Goal: Information Seeking & Learning: Find specific fact

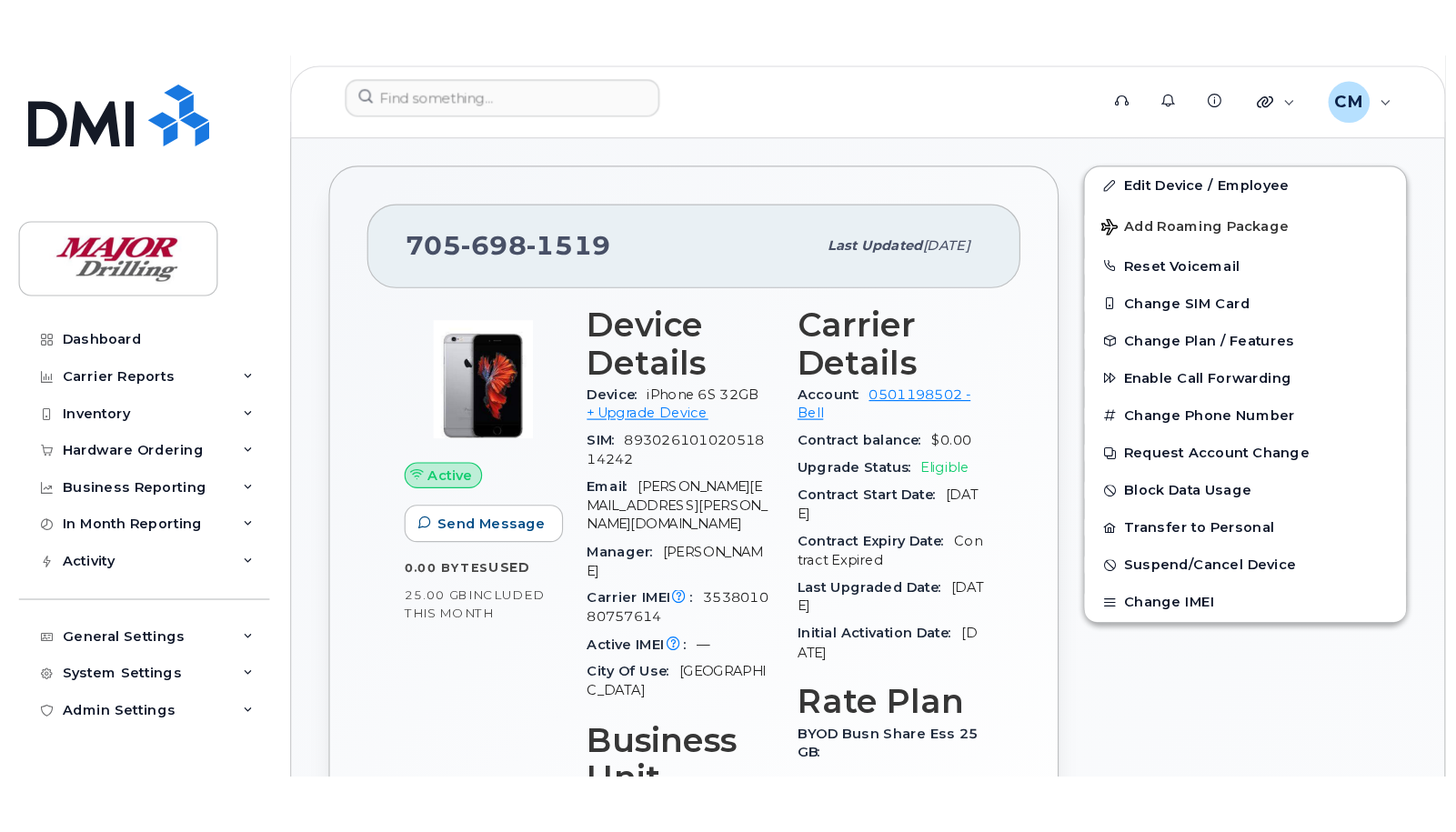
scroll to position [664, 0]
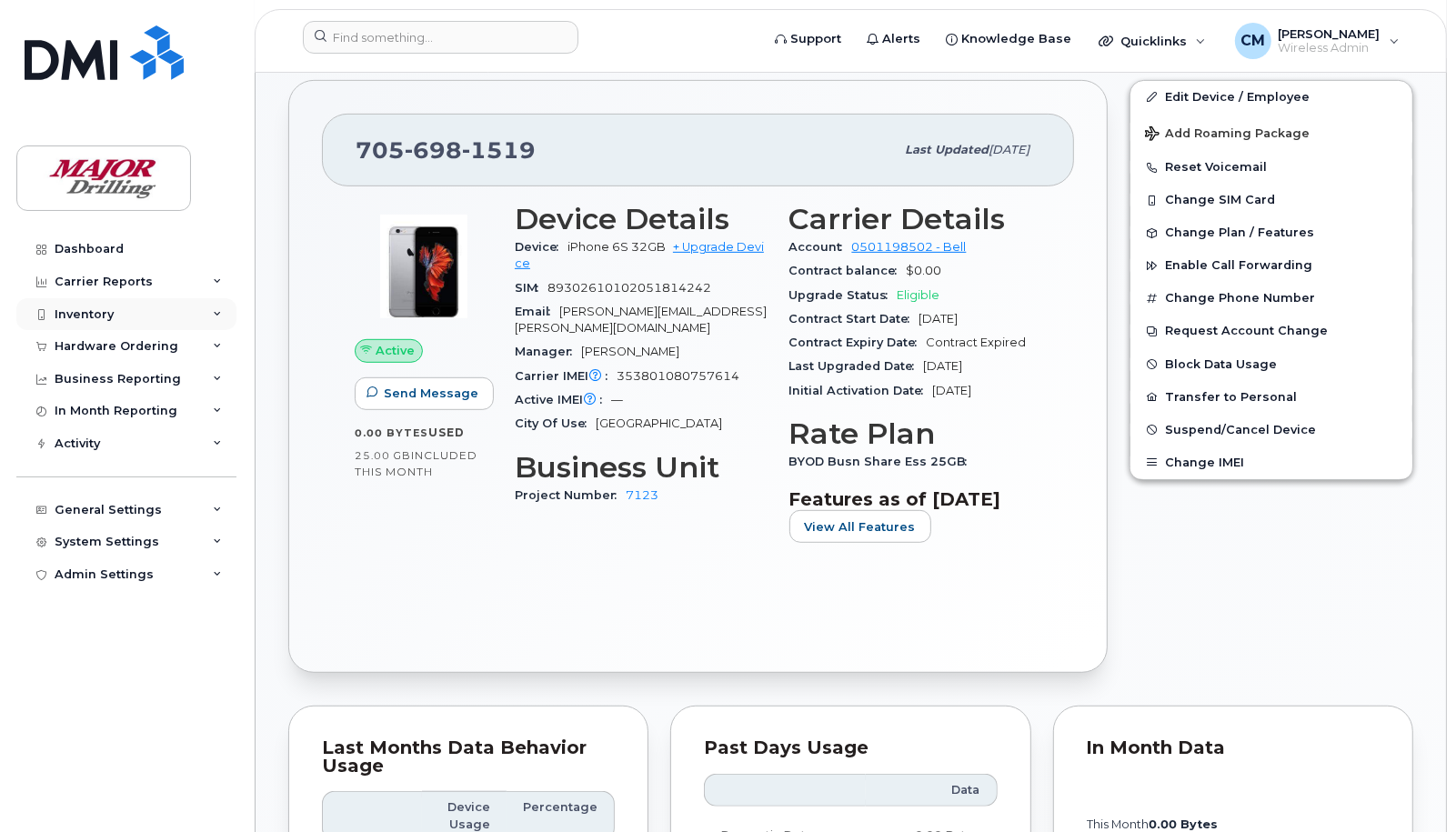
click at [82, 307] on div "Inventory" at bounding box center [84, 314] width 59 height 15
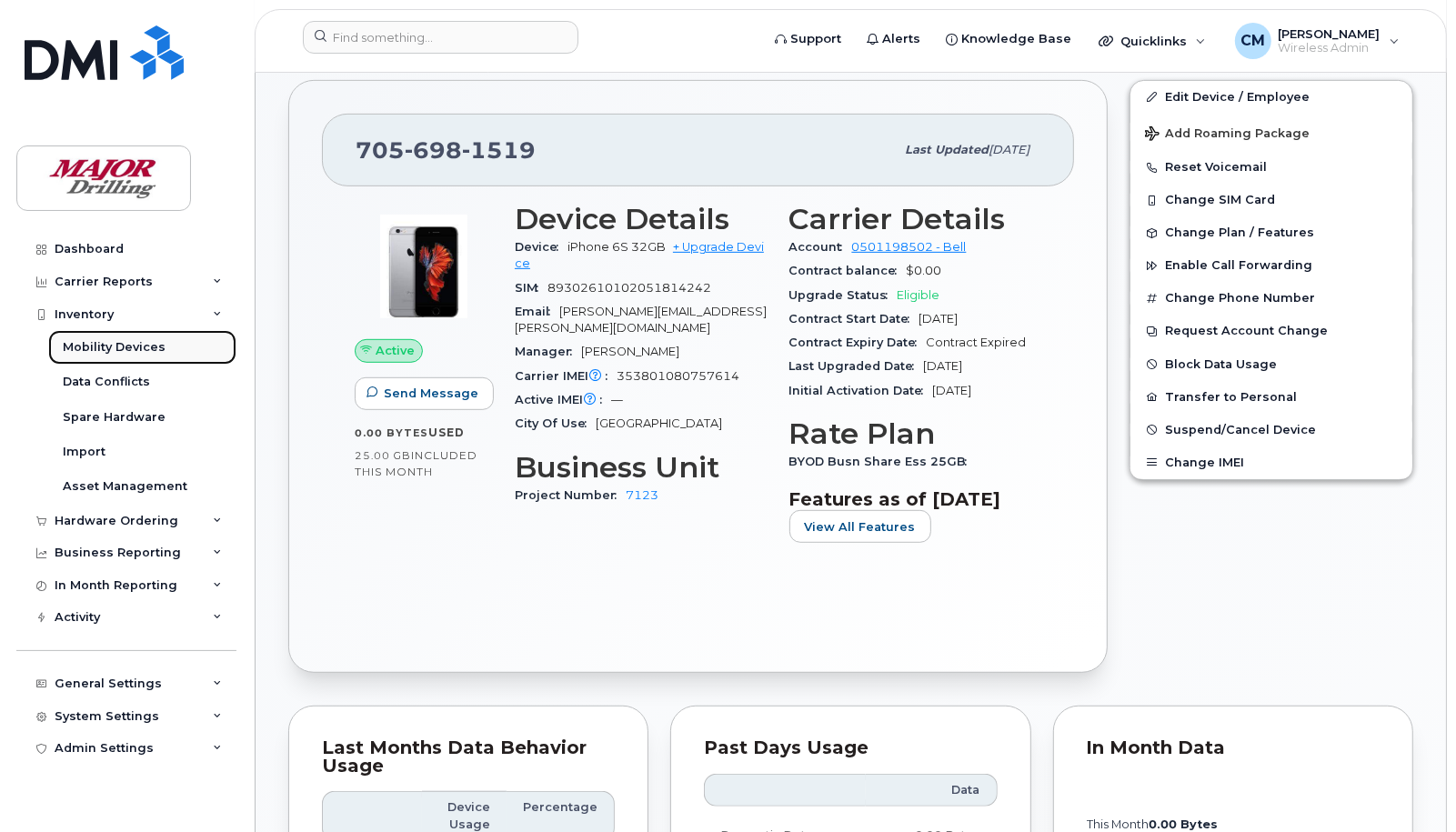
click at [132, 348] on div "Mobility Devices" at bounding box center [113, 347] width 102 height 17
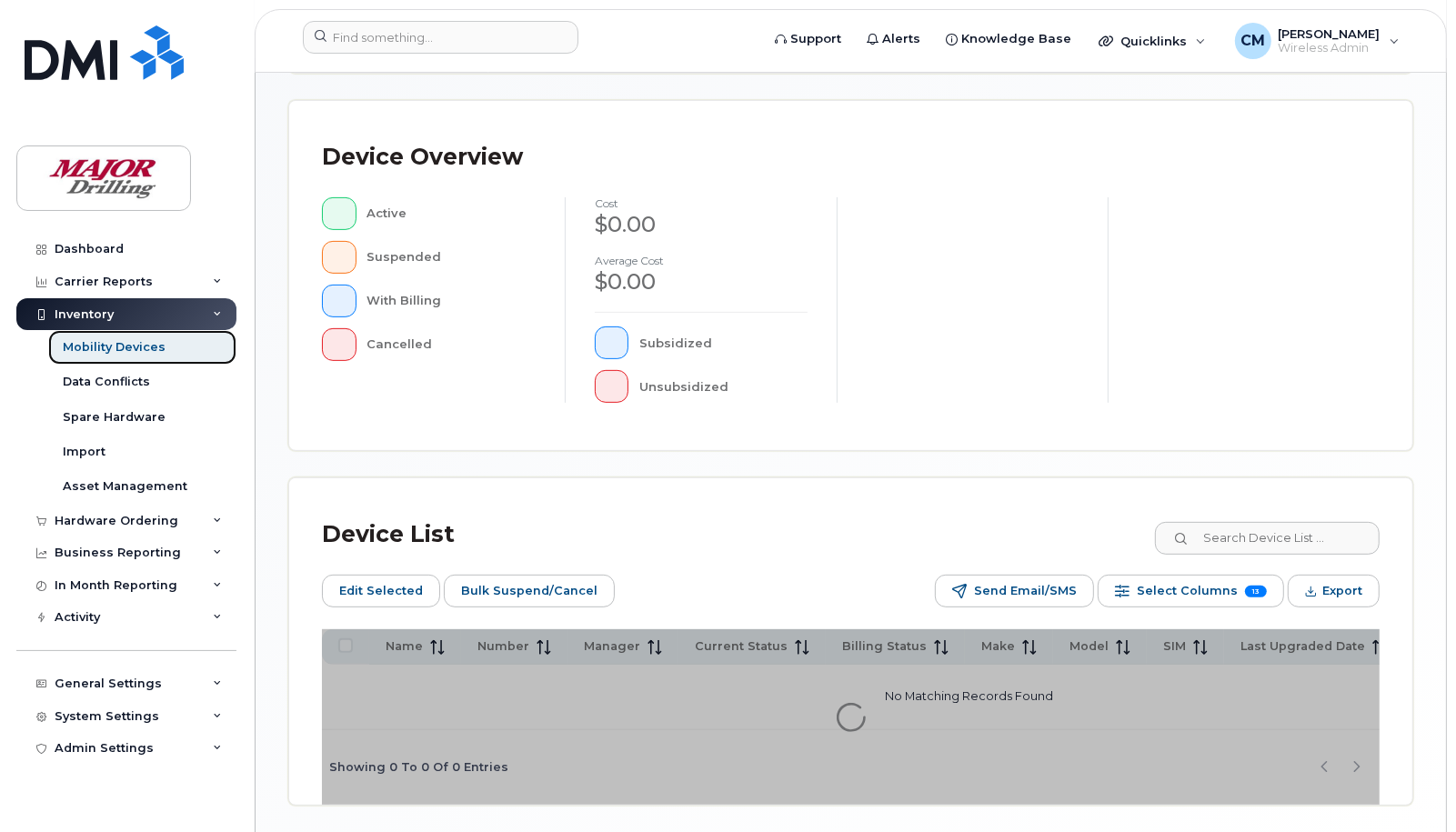
scroll to position [526, 0]
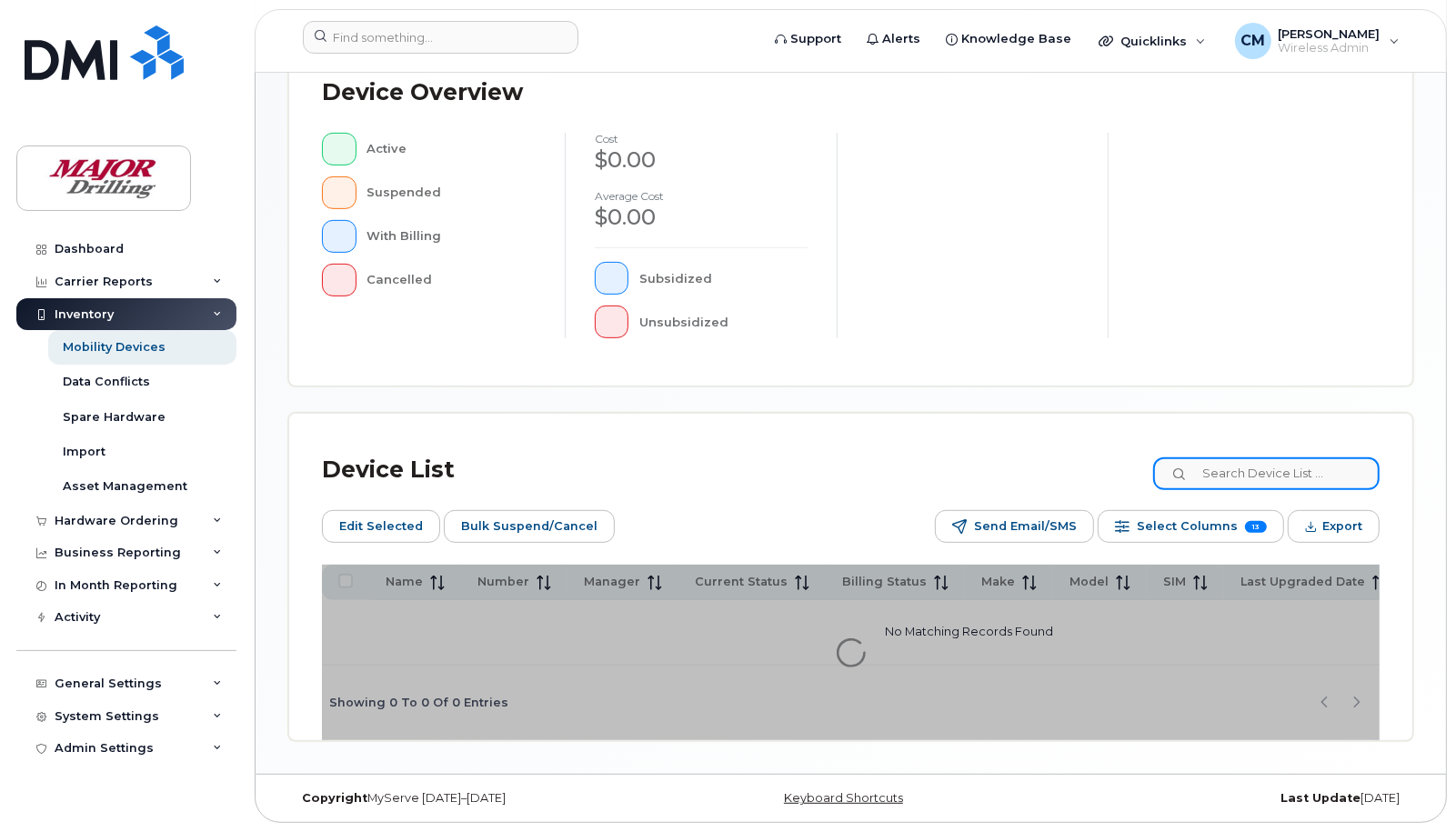
click at [1261, 473] on input at bounding box center [1266, 474] width 226 height 33
type input "10019"
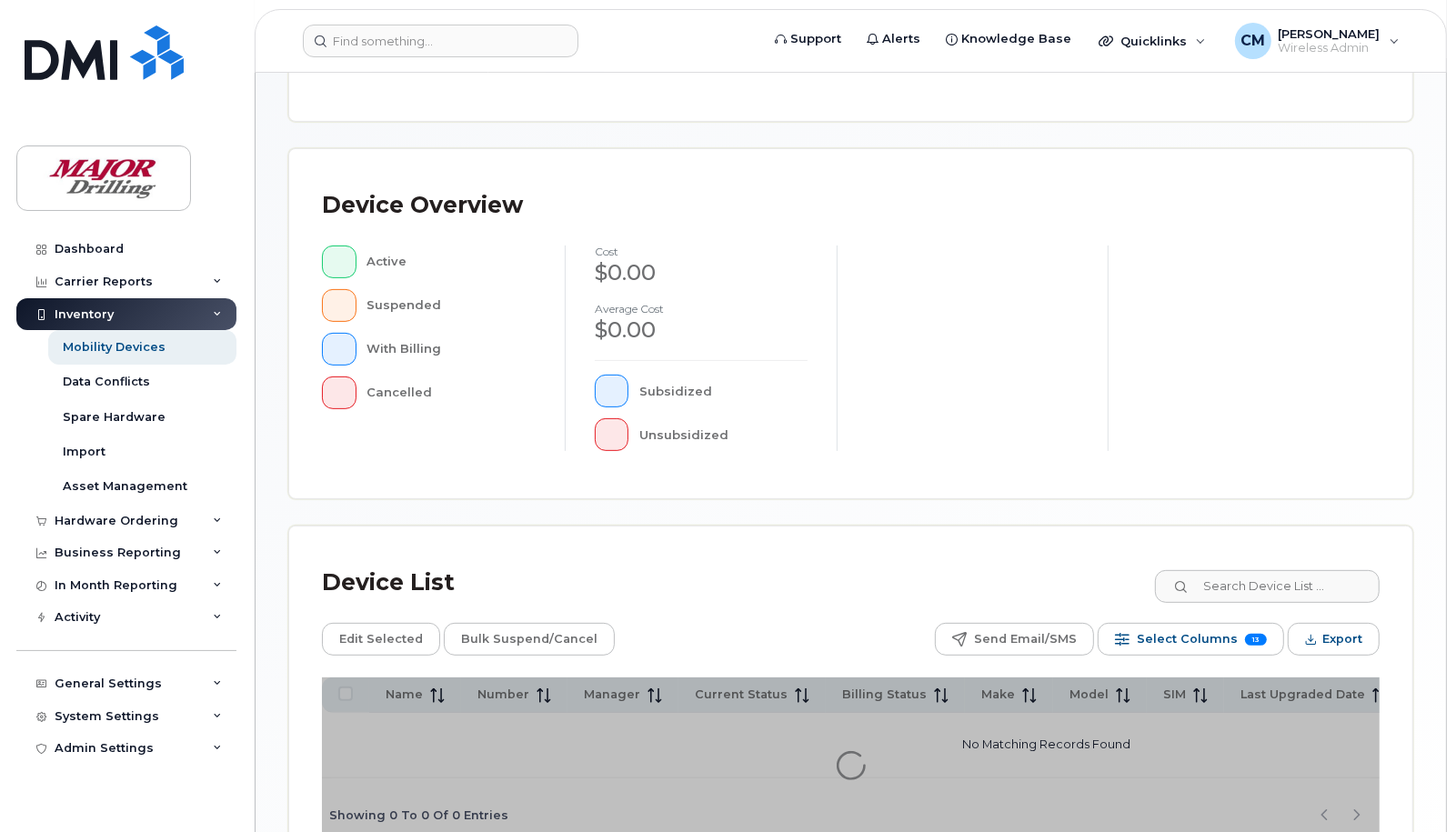
scroll to position [494, 0]
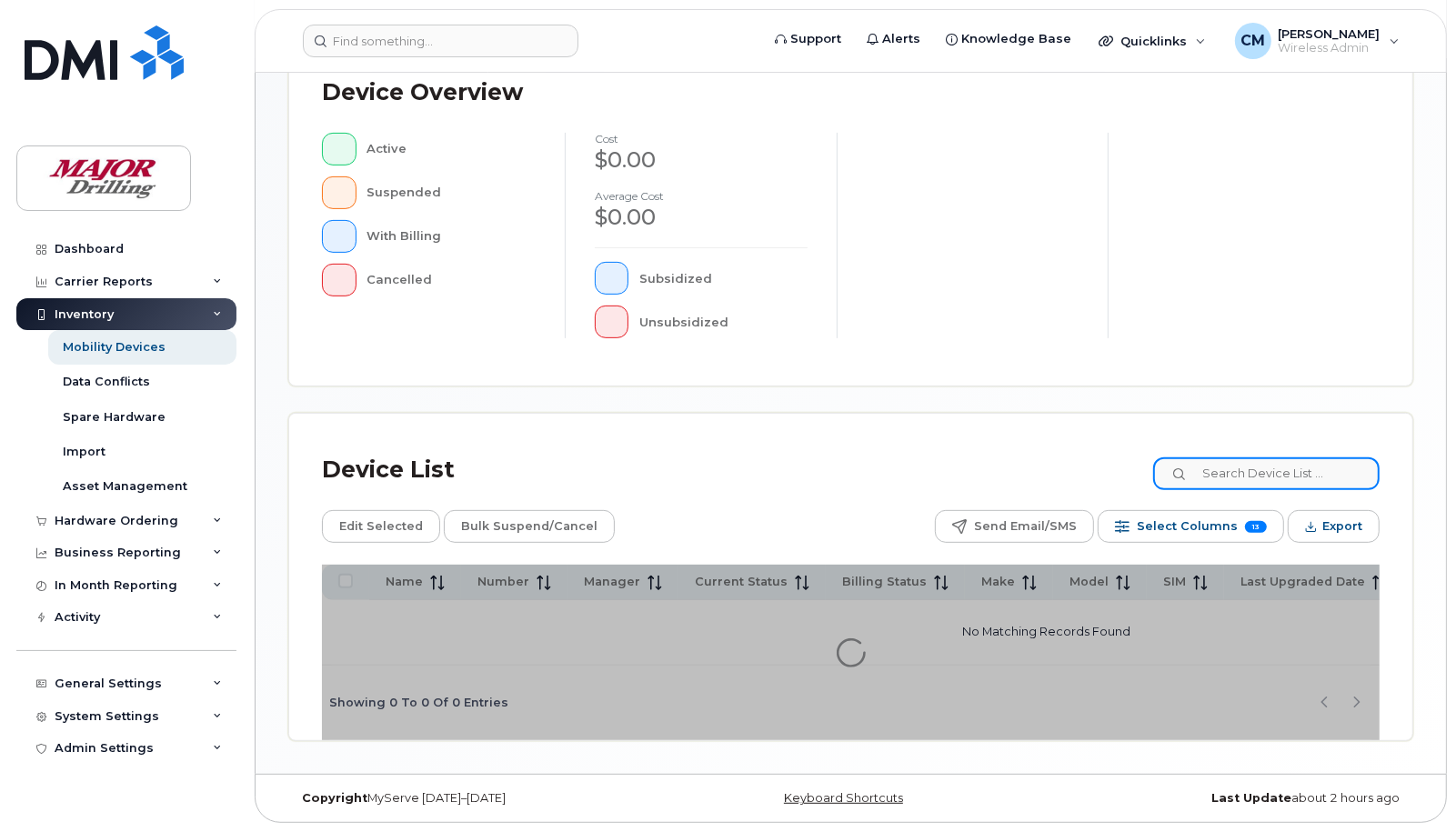
click at [1248, 469] on input at bounding box center [1266, 474] width 226 height 33
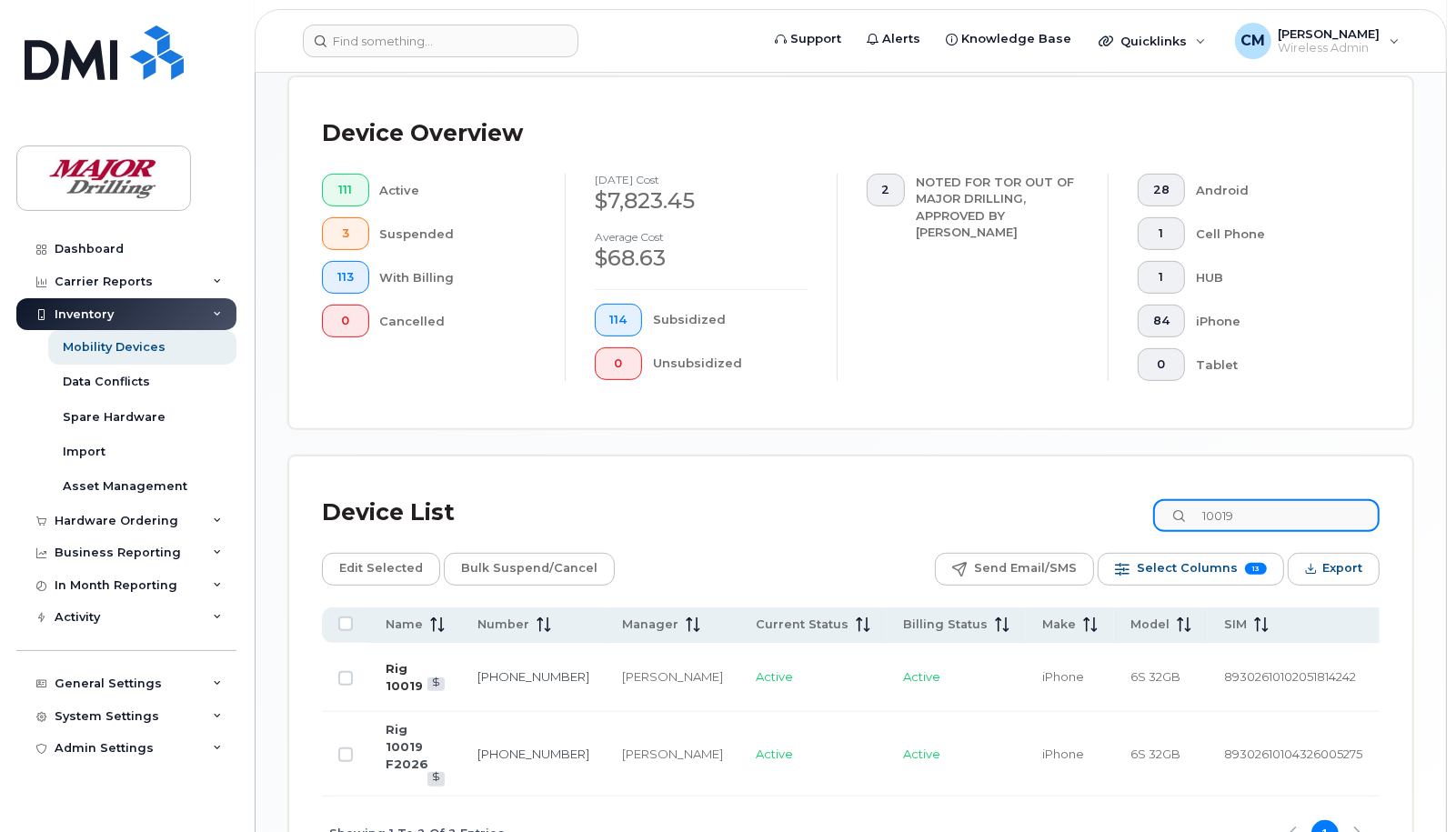
type input "10019"
click at [398, 666] on link "Rig 10019" at bounding box center [404, 677] width 37 height 32
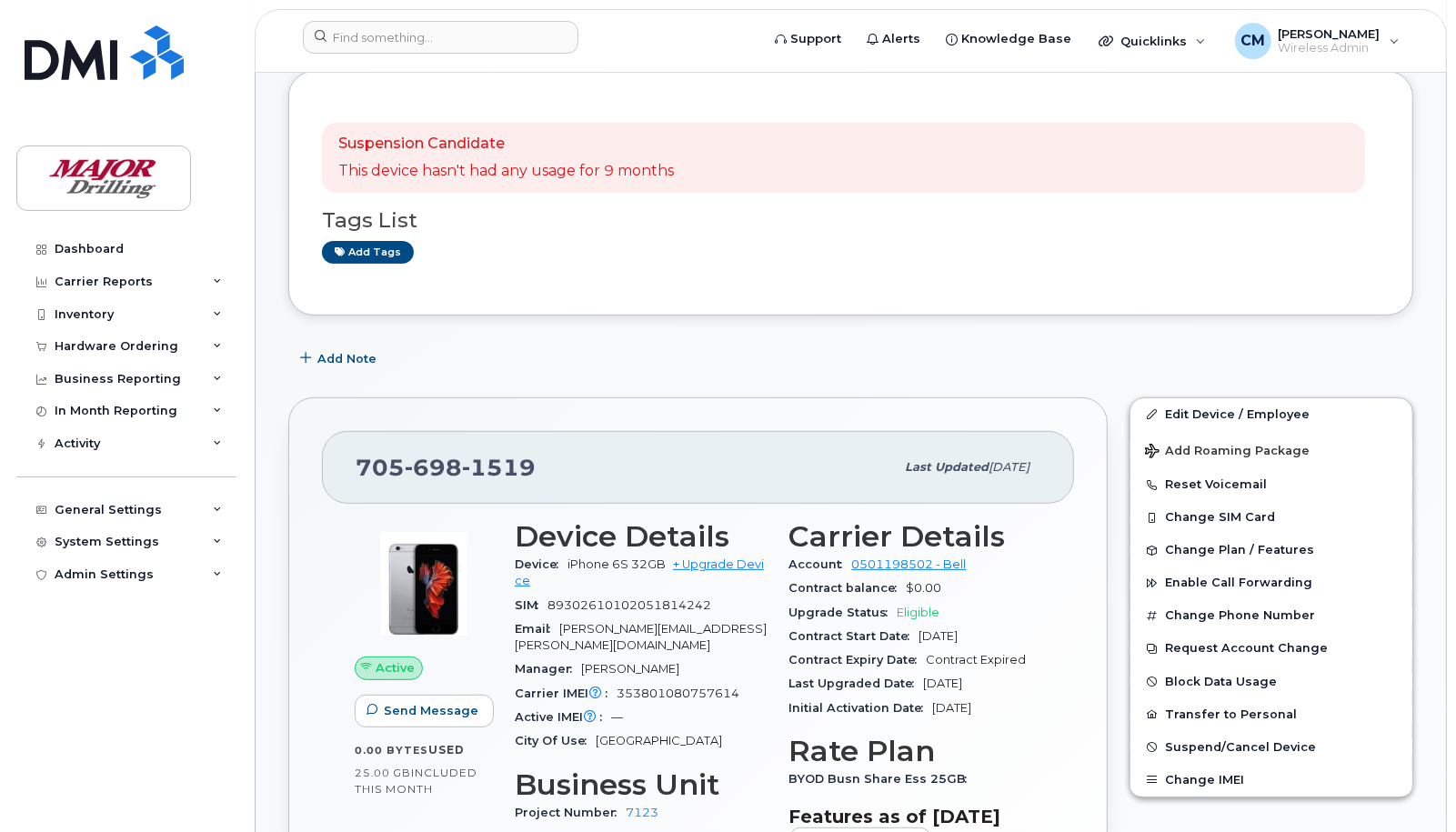
scroll to position [455, 0]
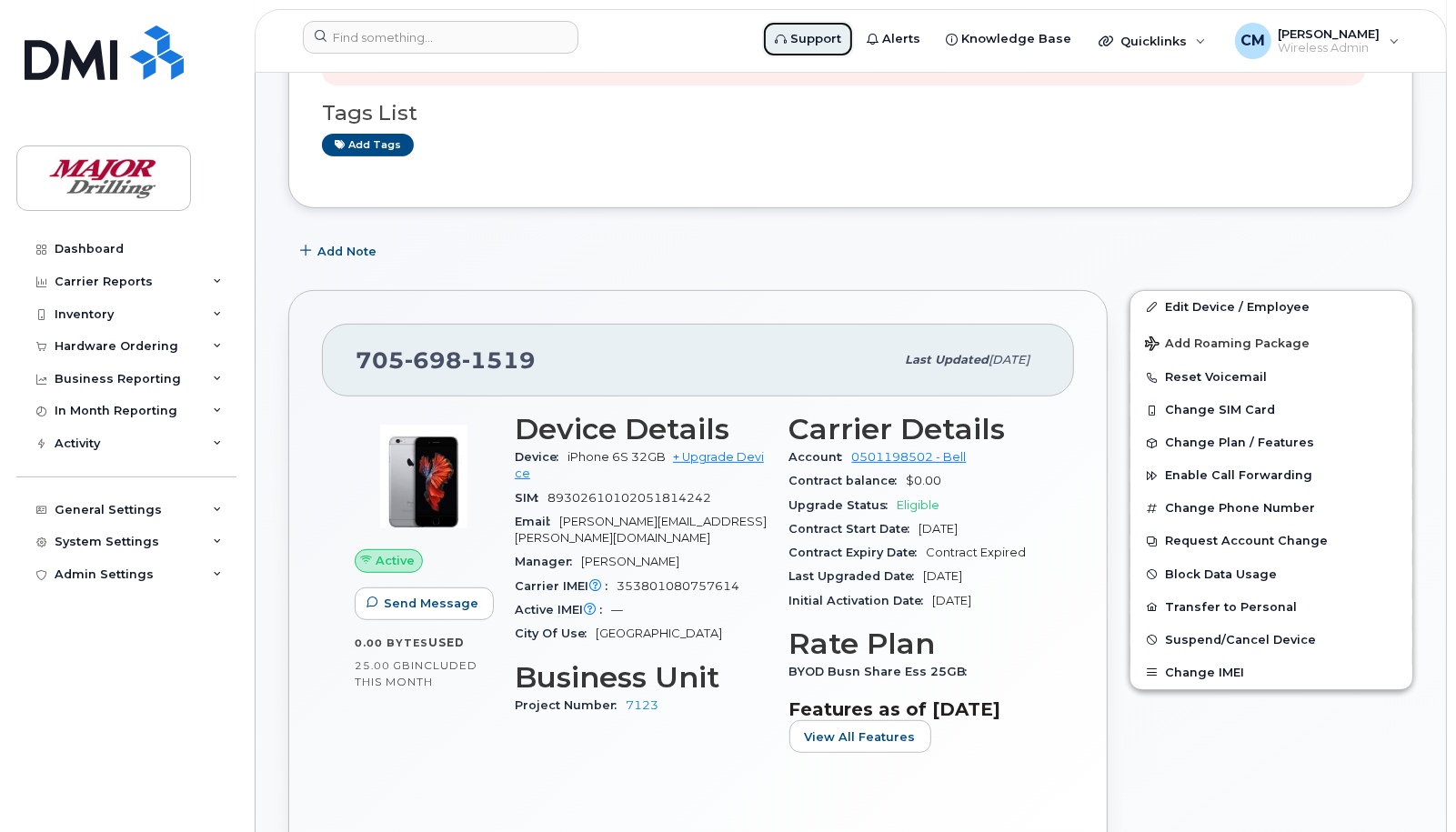
click at [841, 41] on span "Support" at bounding box center [815, 39] width 51 height 19
drag, startPoint x: 515, startPoint y: 570, endPoint x: 739, endPoint y: 574, distance: 224.0
click at [739, 574] on div "Carrier IMEI Carrier IMEI is reported during the last billing cycle or change o…" at bounding box center [641, 586] width 253 height 23
drag, startPoint x: 515, startPoint y: 457, endPoint x: 665, endPoint y: 456, distance: 150.0
click at [665, 456] on div "Device iPhone 6S 32GB + Upgrade Device" at bounding box center [641, 466] width 253 height 41
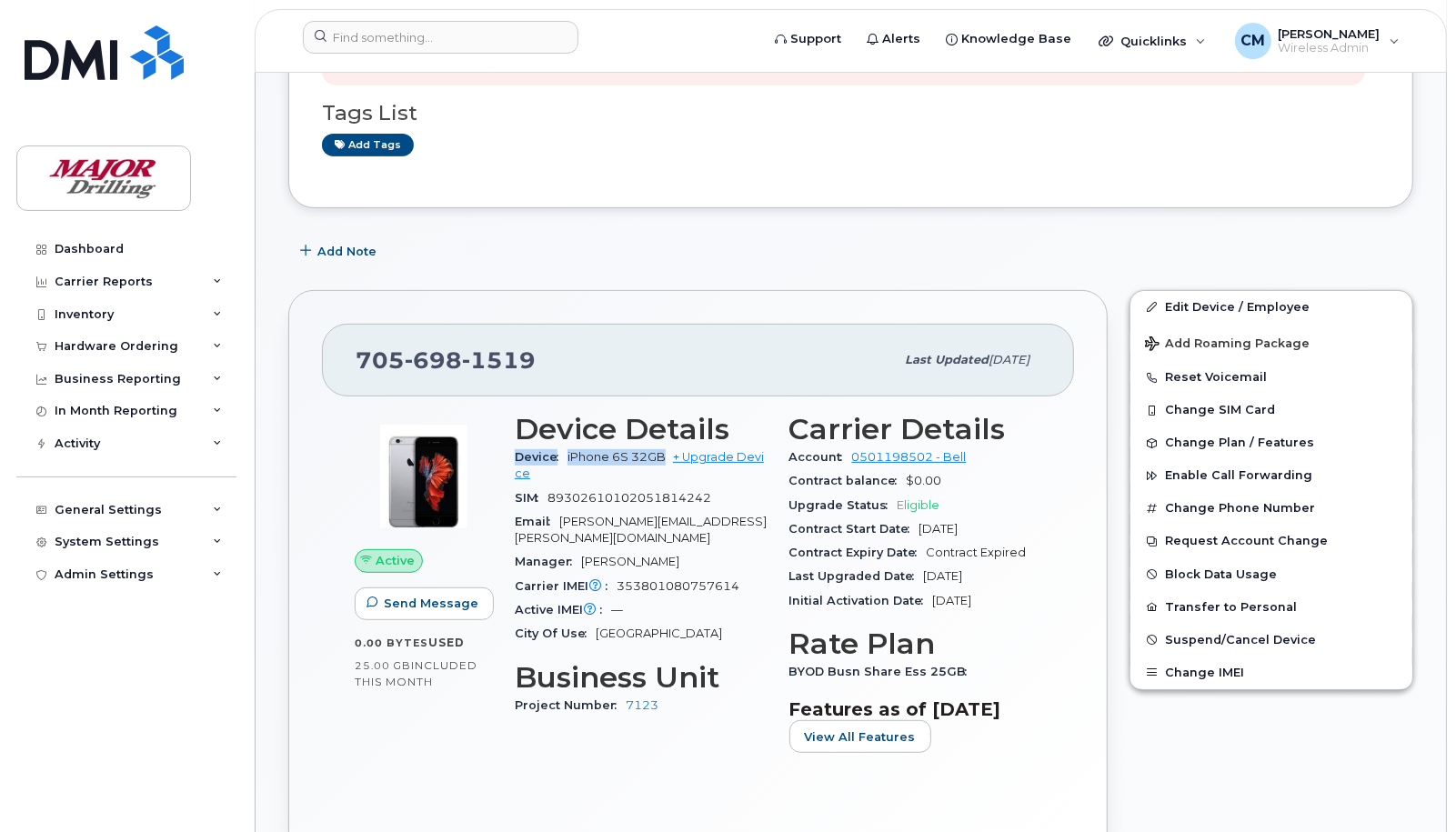
copy div "Device iPhone 6S 32GB"
drag, startPoint x: 516, startPoint y: 567, endPoint x: 738, endPoint y: 571, distance: 222.0
click at [738, 574] on div "Carrier IMEI Carrier IMEI is reported during the last billing cycle or change o…" at bounding box center [641, 586] width 253 height 23
copy div "Carrier IMEI Carrier IMEI is reported during the last billing cycle or change o…"
drag, startPoint x: 356, startPoint y: 360, endPoint x: 564, endPoint y: 370, distance: 208.2
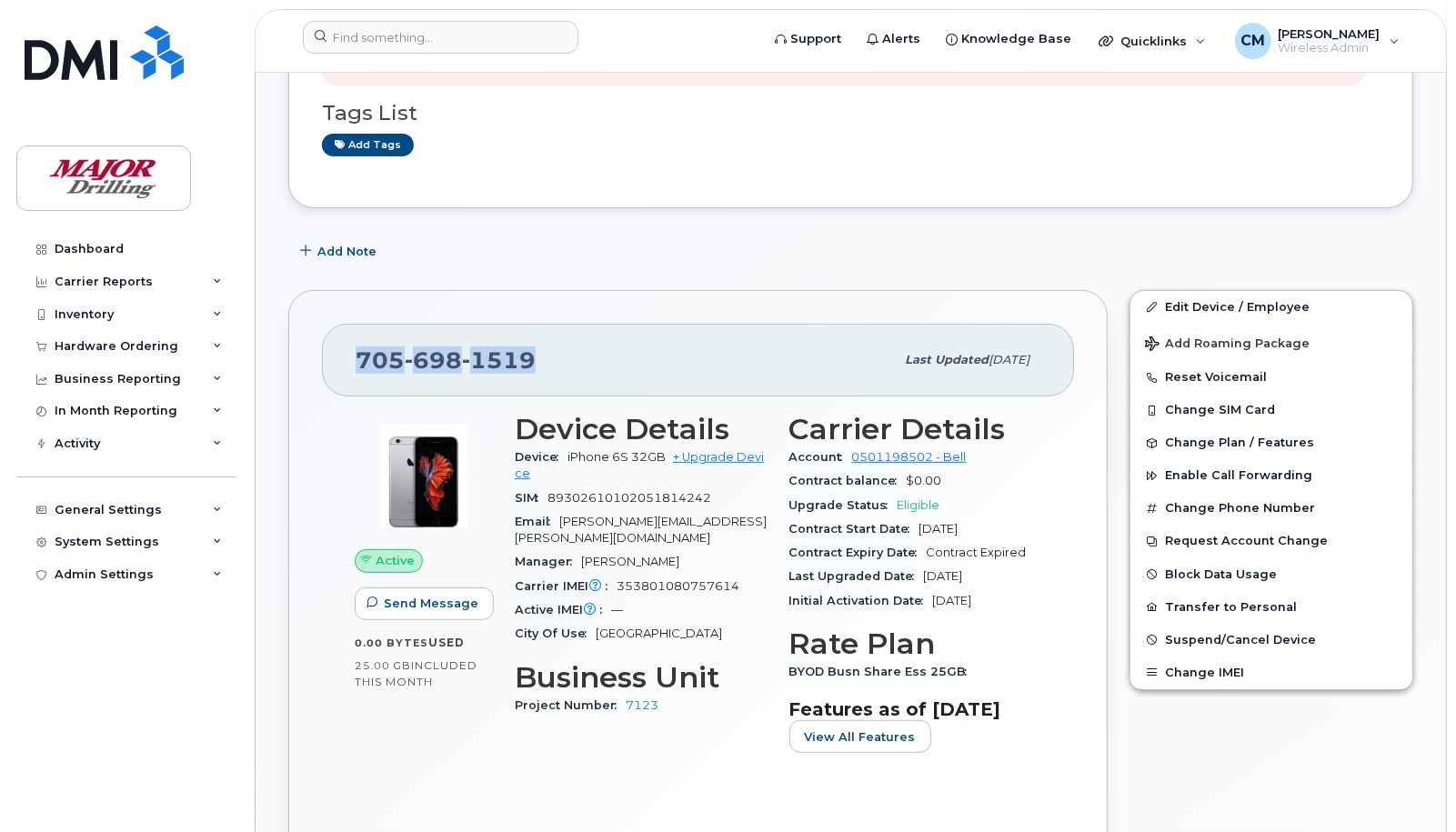
click at [564, 370] on div "705 698 1519" at bounding box center [625, 360] width 538 height 38
copy span "705 698 1519"
click at [512, 374] on span "1519" at bounding box center [499, 360] width 74 height 27
click at [531, 360] on span "1519" at bounding box center [499, 360] width 74 height 27
click at [806, 249] on div "Add Note" at bounding box center [850, 252] width 1124 height 33
